Goal: Communication & Community: Answer question/provide support

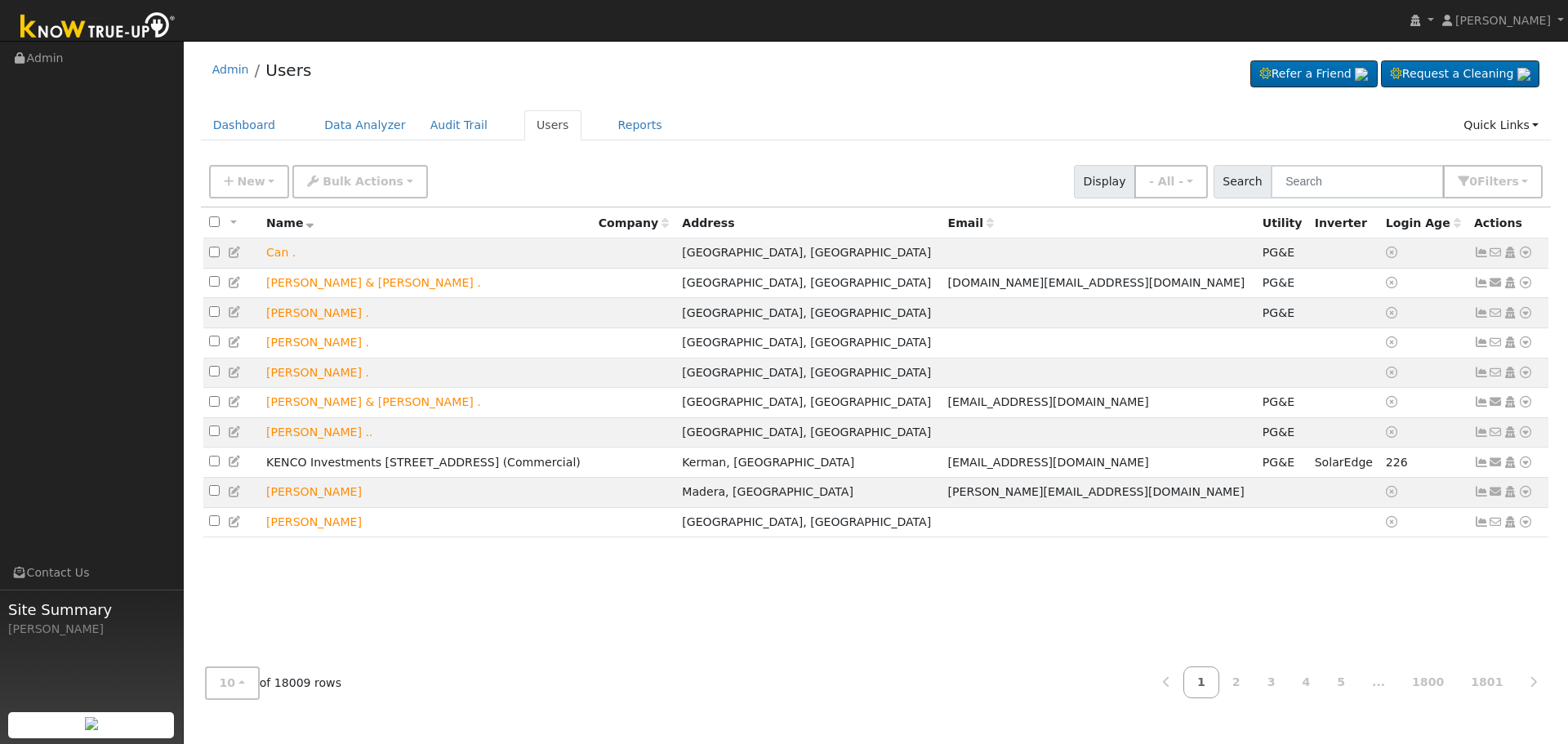
click at [1415, 191] on input "text" at bounding box center [1356, 182] width 173 height 34
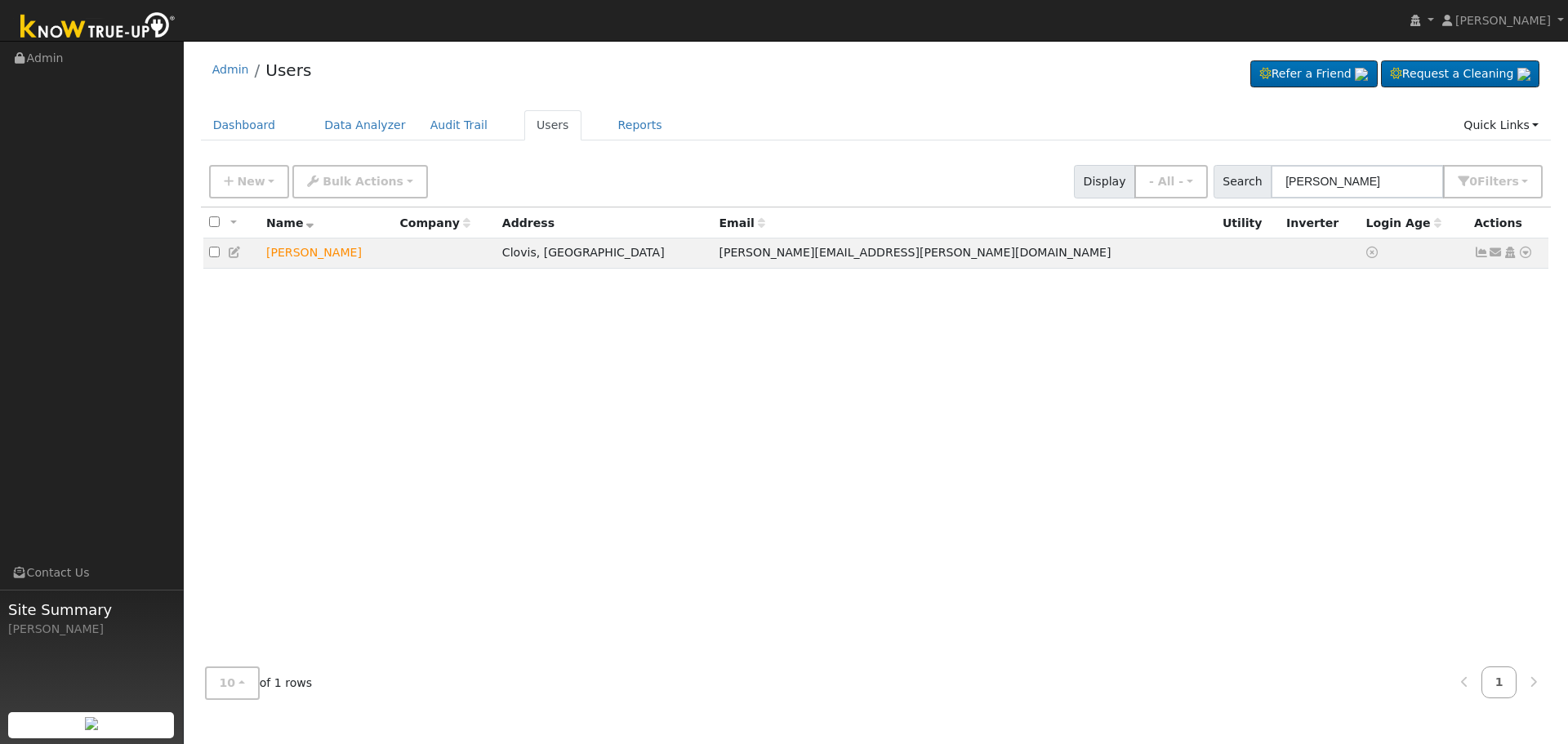
type input "[PERSON_NAME]"
click at [1492, 251] on icon at bounding box center [1495, 252] width 15 height 11
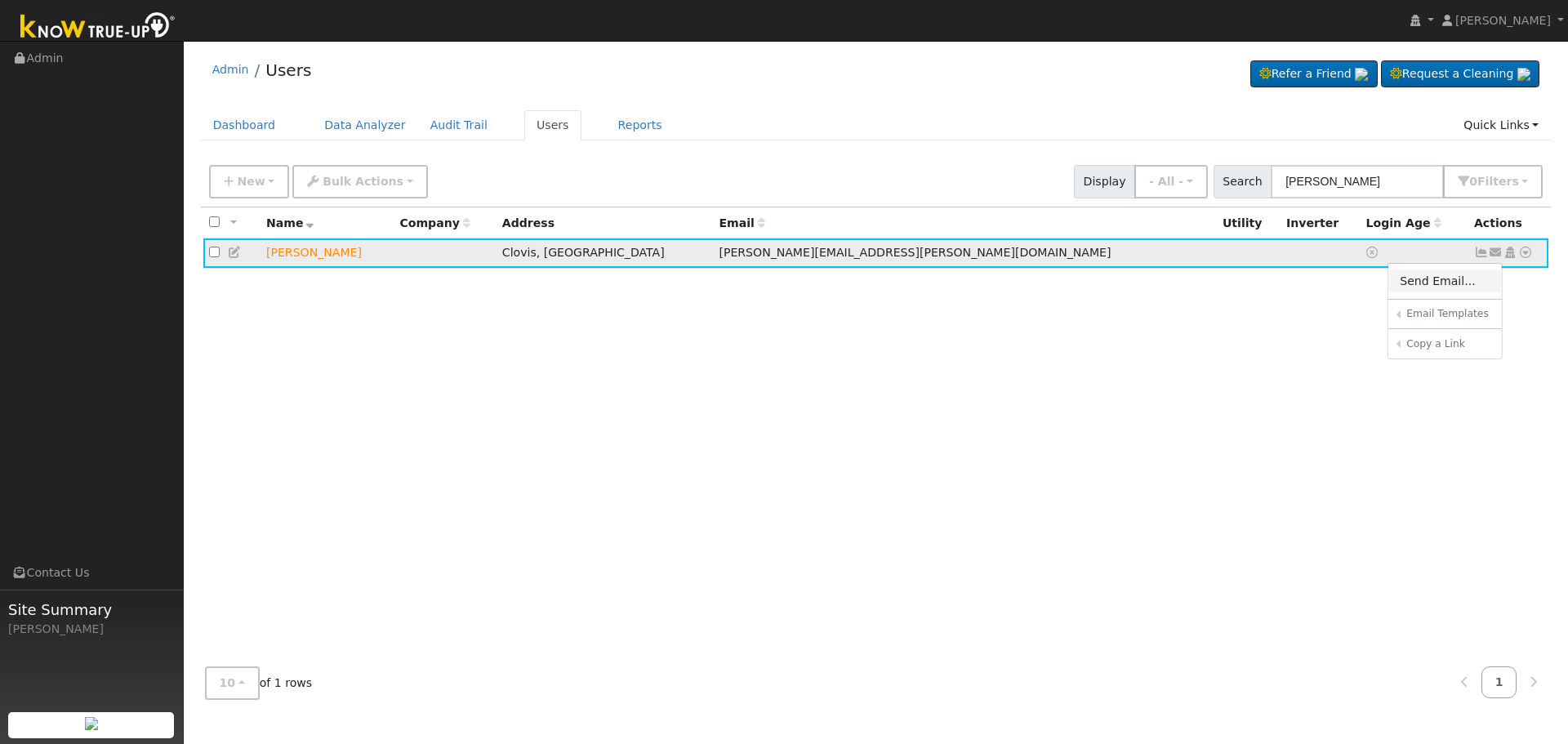
click at [1429, 273] on link "Send Email..." at bounding box center [1445, 281] width 114 height 23
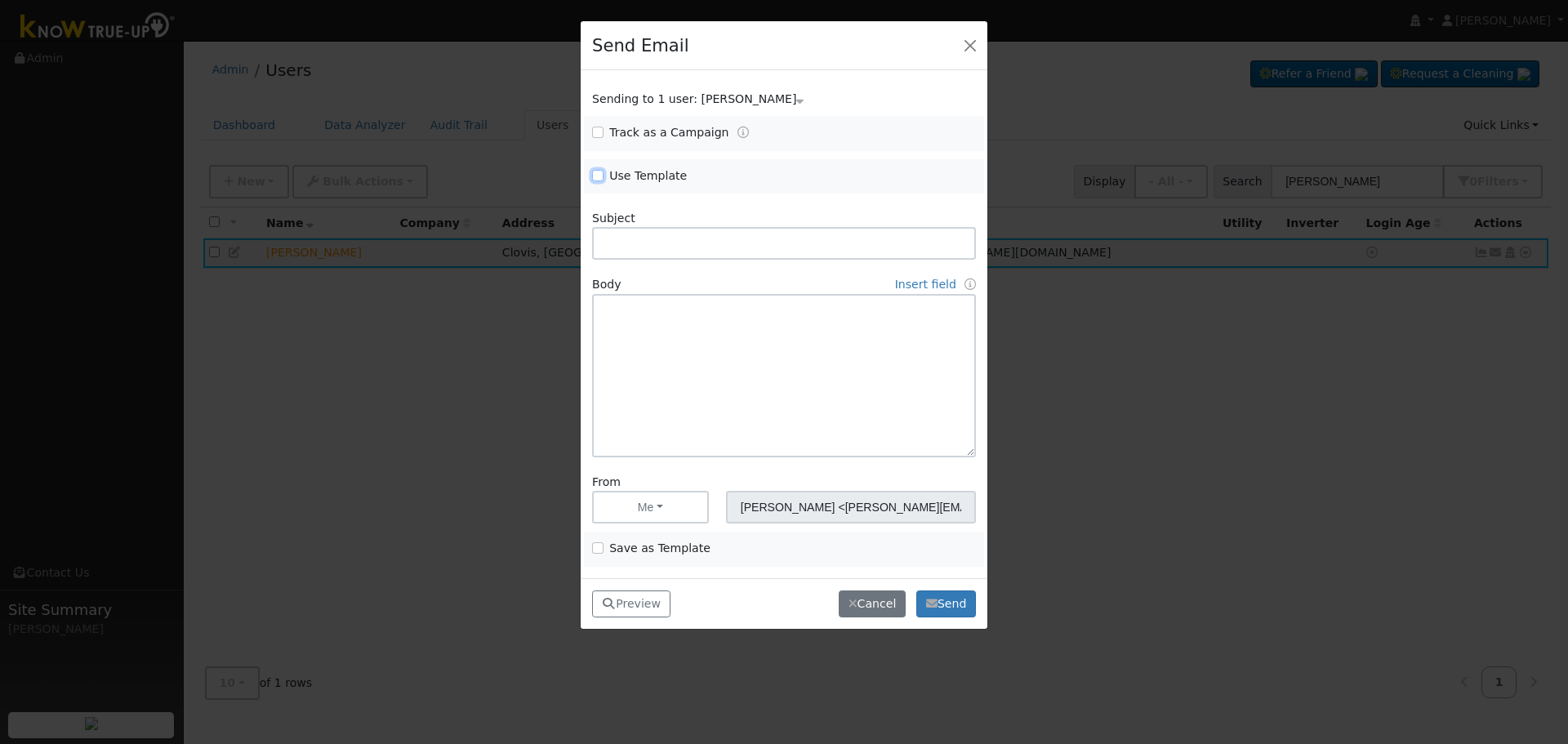
click at [592, 174] on input "Use Template" at bounding box center [597, 175] width 11 height 11
checkbox input "true"
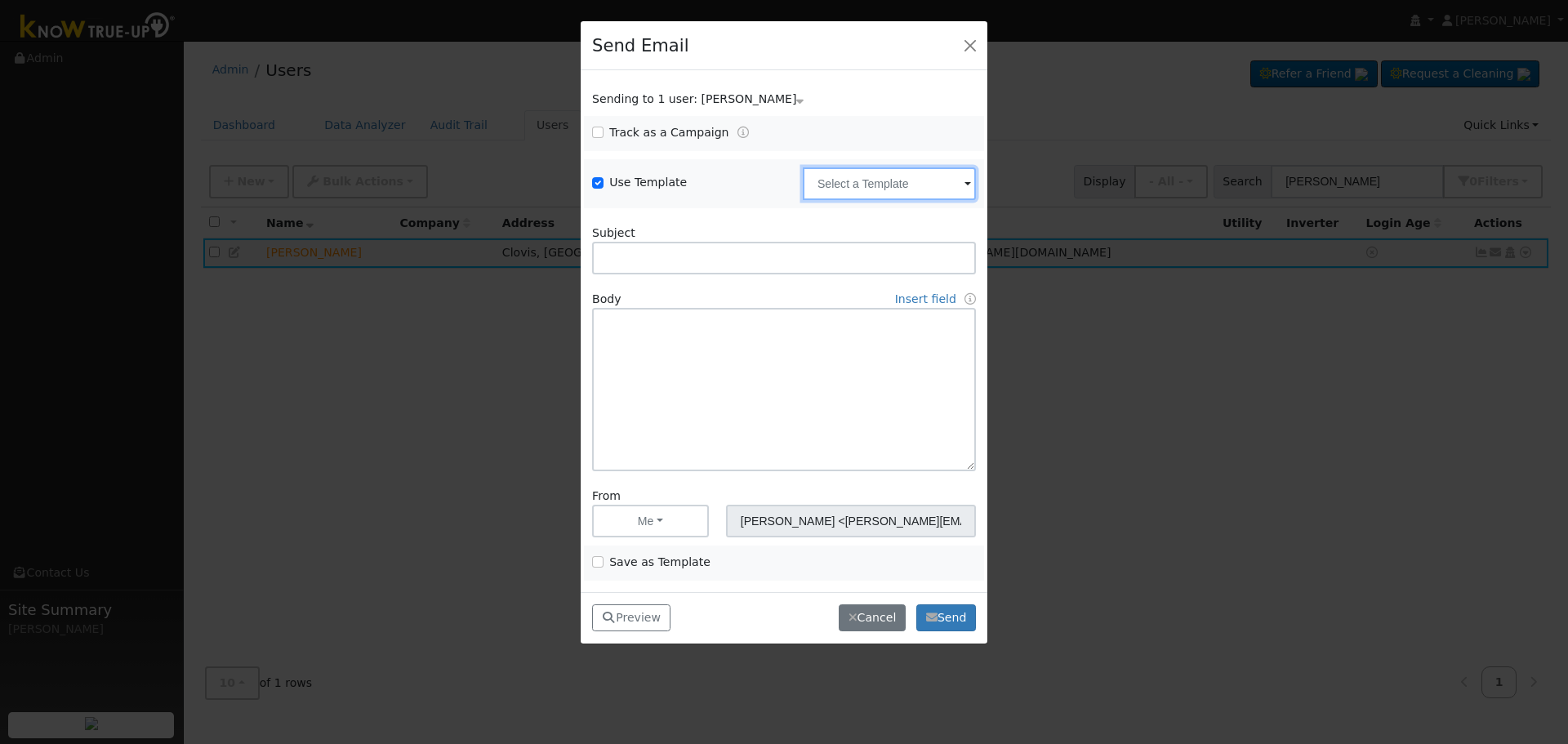
drag, startPoint x: 924, startPoint y: 169, endPoint x: 914, endPoint y: 176, distance: 12.2
click at [922, 169] on input "text" at bounding box center [889, 184] width 173 height 33
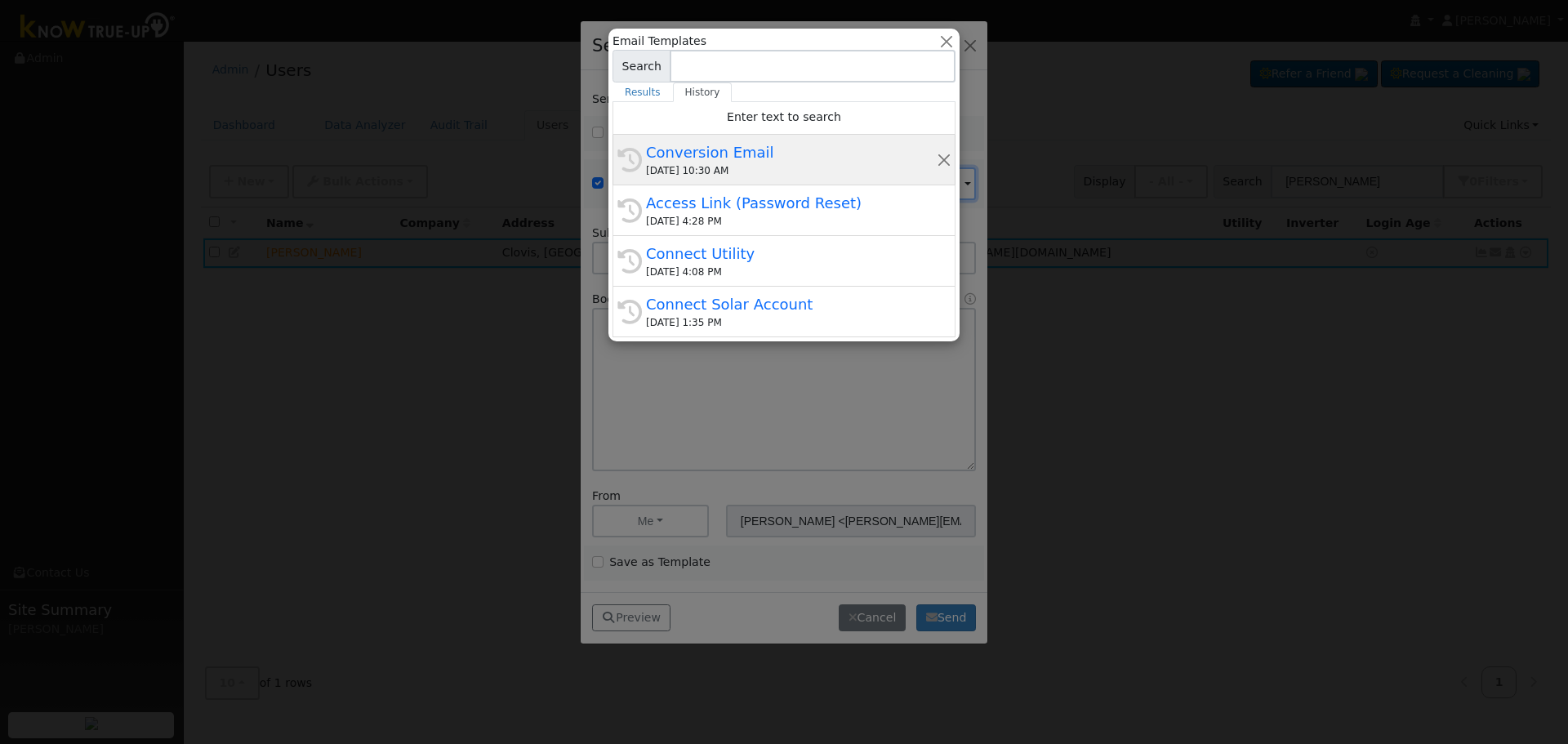
click at [689, 167] on div "[DATE] 10:30 AM" at bounding box center [791, 170] width 291 height 15
type input "Conversion Email"
type input "Connect Your Utility Account"
type textarea "Dear {user_fname}, The first step is to connect your electric utility account. …"
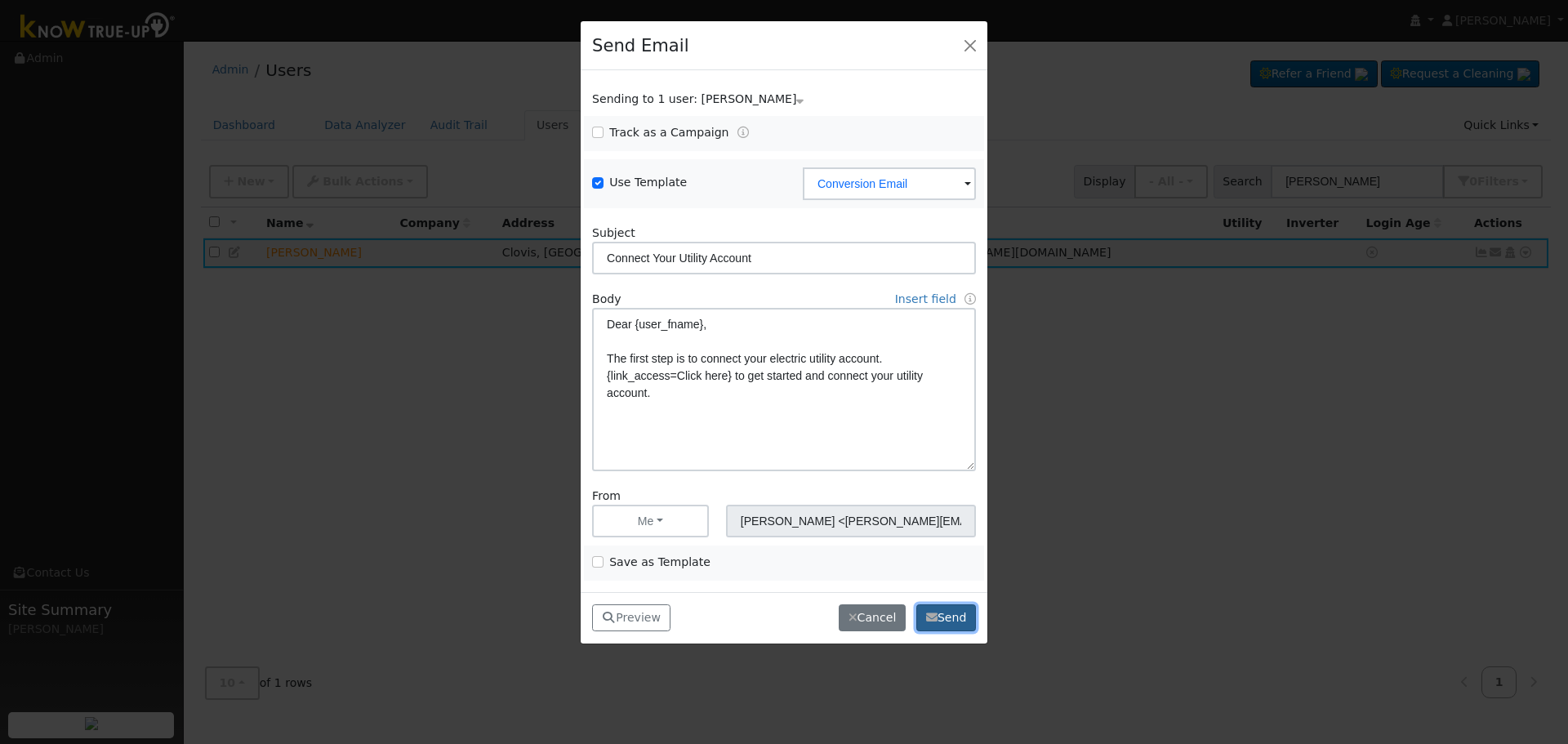
click at [951, 614] on button "Send" at bounding box center [946, 619] width 60 height 28
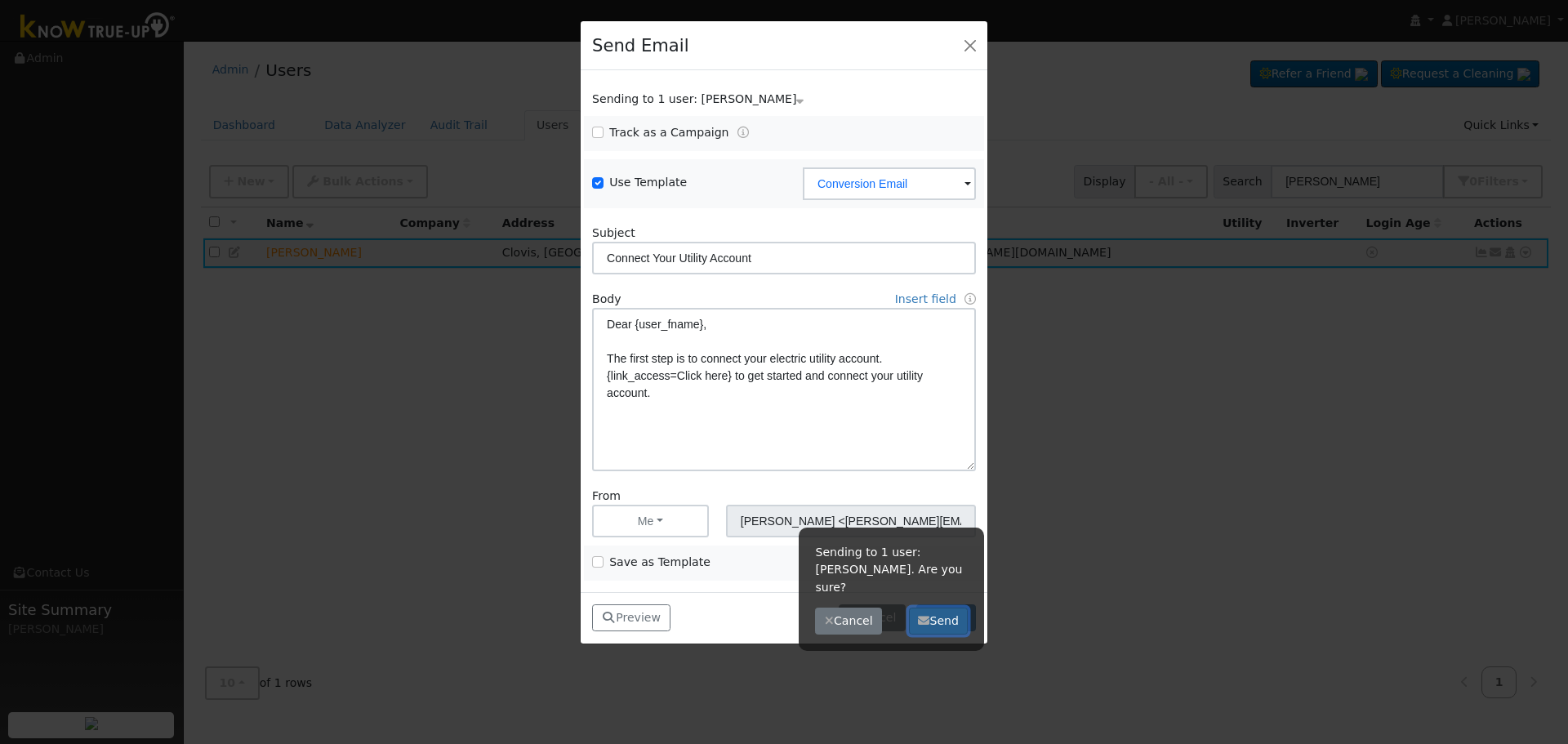
click at [938, 608] on button "Send" at bounding box center [938, 621] width 60 height 28
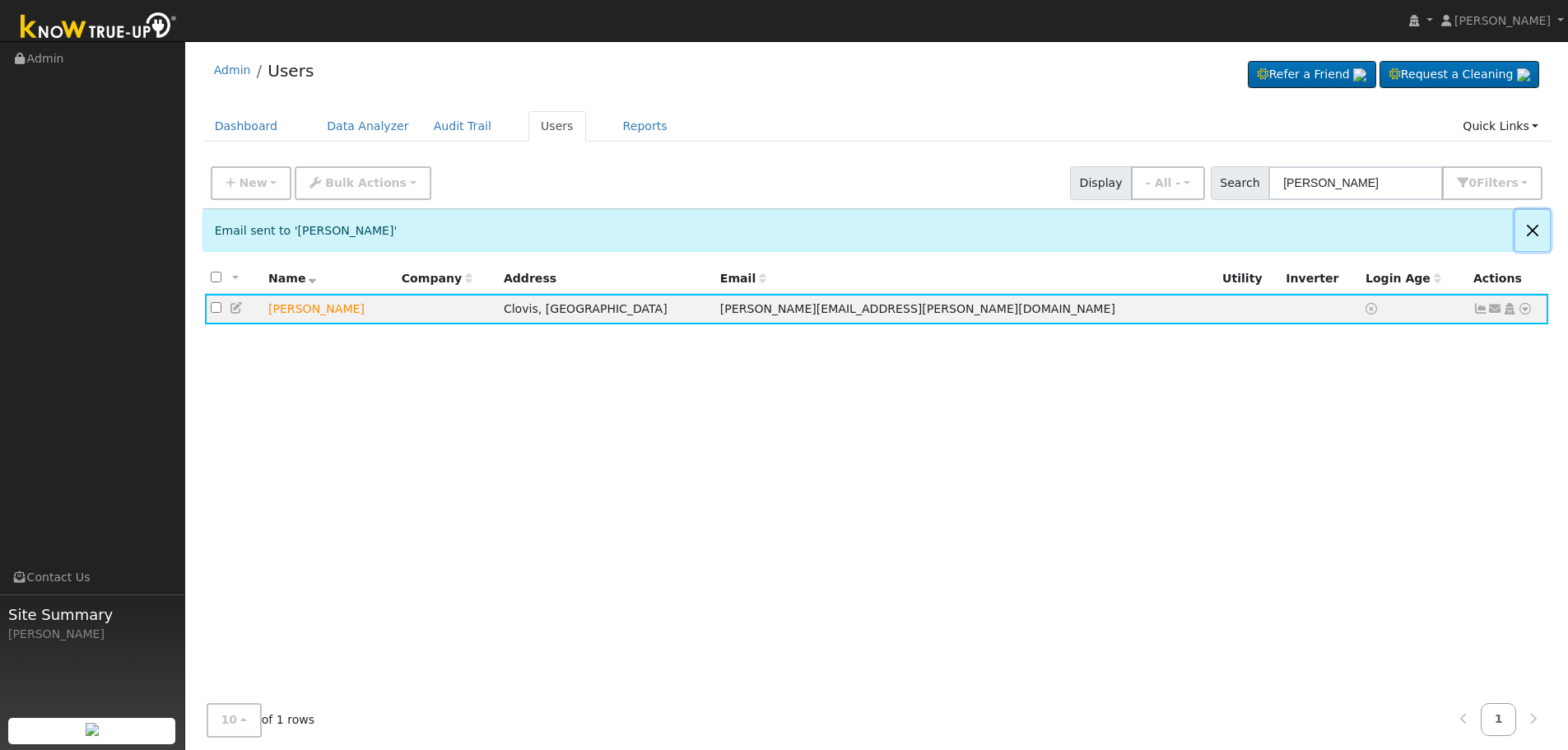
click at [1533, 224] on button "Close" at bounding box center [1532, 230] width 34 height 40
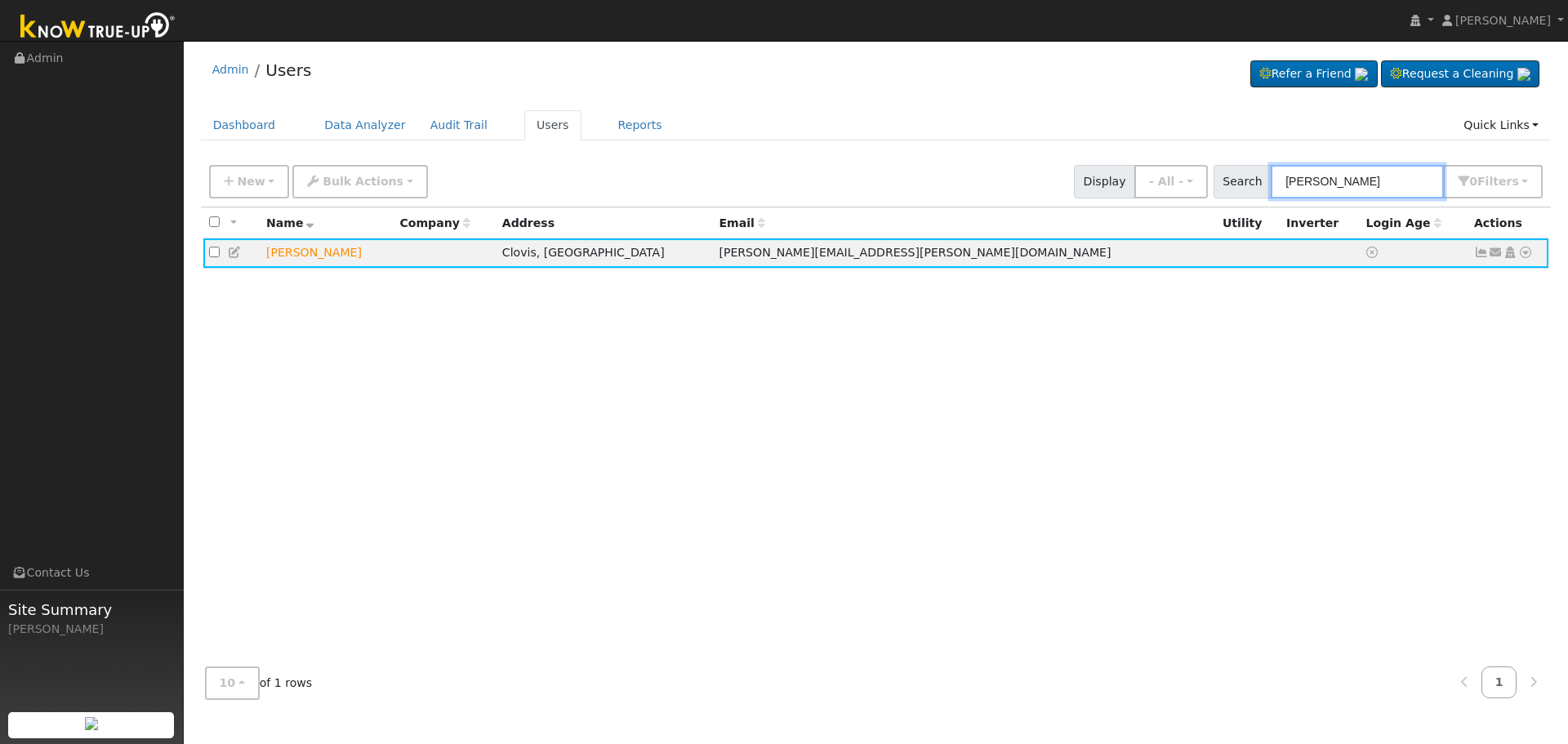
drag, startPoint x: 1399, startPoint y: 176, endPoint x: 941, endPoint y: 159, distance: 458.3
click at [977, 166] on div "New Add User Quick Add Quick Connect Quick Convert Lead Bulk Actions Send Email…" at bounding box center [876, 178] width 1340 height 39
